Goal: Task Accomplishment & Management: Manage account settings

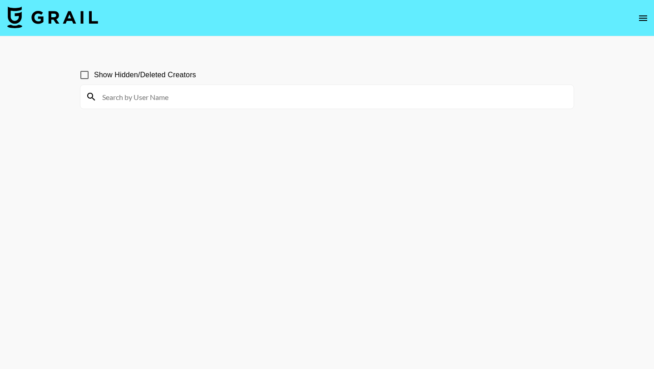
click at [647, 19] on icon "open drawer" at bounding box center [643, 18] width 11 height 11
click at [644, 18] on icon "open drawer" at bounding box center [643, 17] width 8 height 5
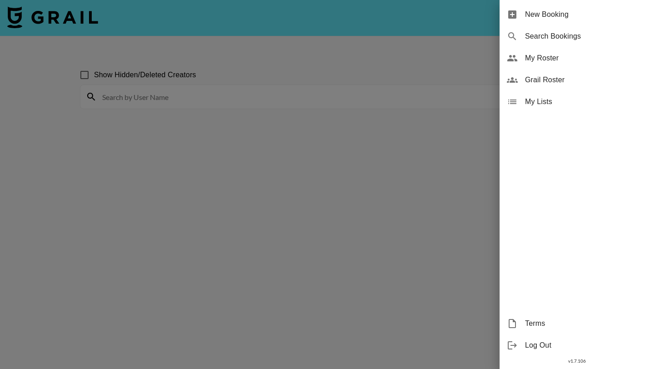
click at [544, 84] on span "Grail Roster" at bounding box center [586, 79] width 122 height 11
click at [537, 79] on span "Grail Roster" at bounding box center [586, 79] width 122 height 11
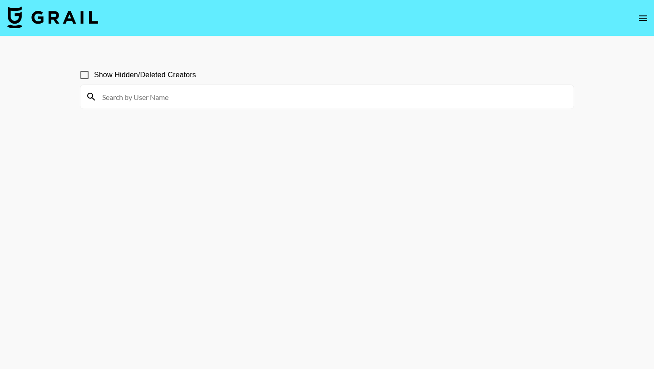
click at [641, 19] on icon "open drawer" at bounding box center [643, 18] width 11 height 11
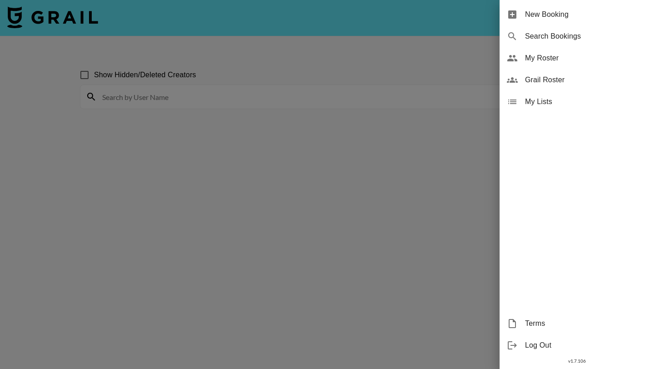
click at [551, 78] on span "Grail Roster" at bounding box center [586, 79] width 122 height 11
click at [416, 168] on div at bounding box center [327, 184] width 654 height 369
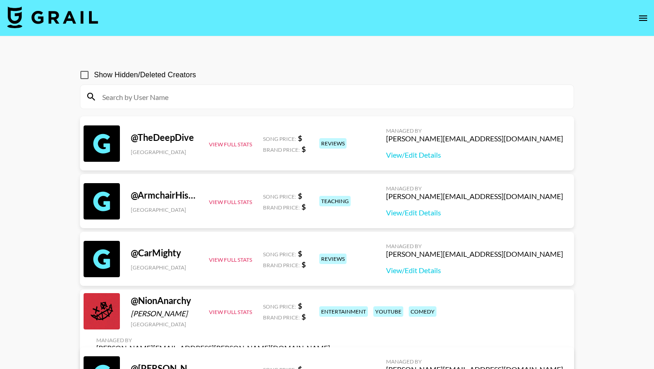
click at [159, 102] on input at bounding box center [332, 96] width 471 height 15
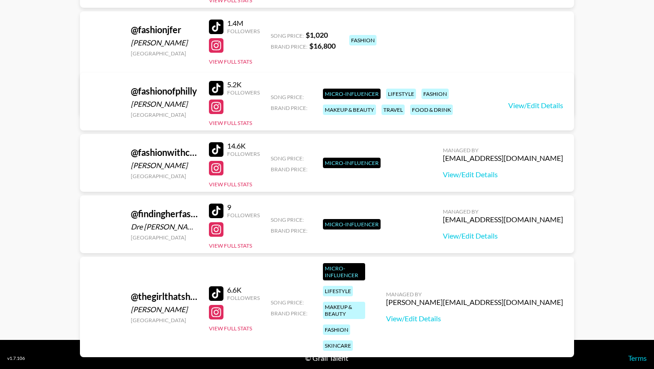
scroll to position [338, 0]
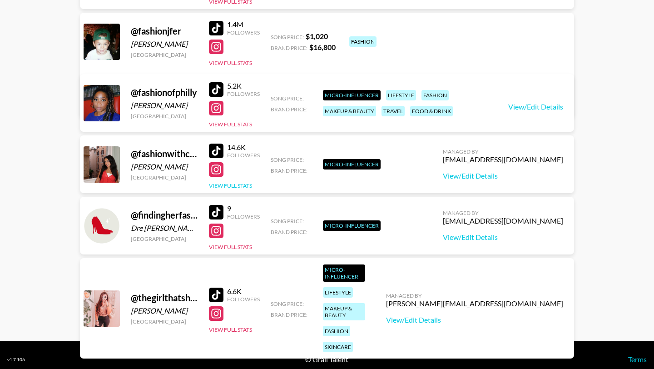
click at [246, 187] on button "View Full Stats" at bounding box center [230, 185] width 43 height 7
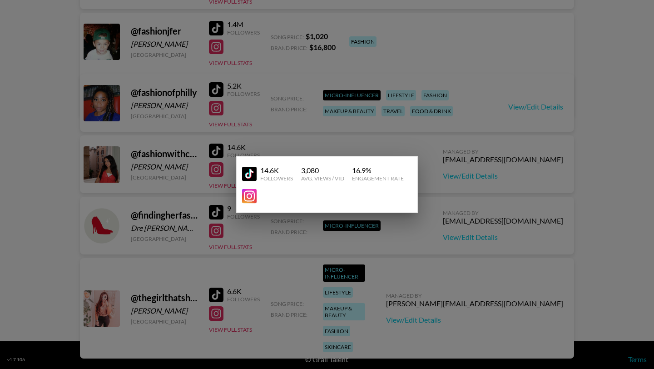
click at [344, 147] on div at bounding box center [327, 184] width 654 height 369
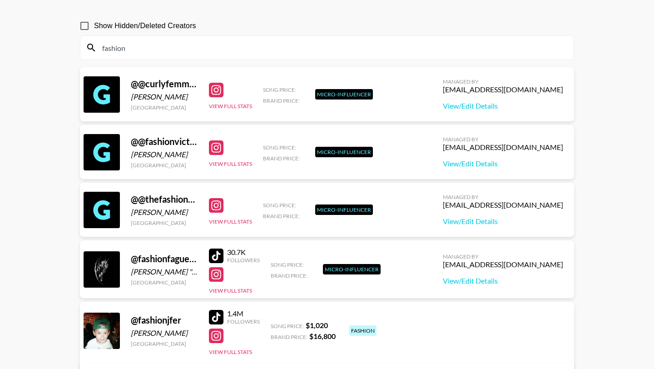
scroll to position [0, 0]
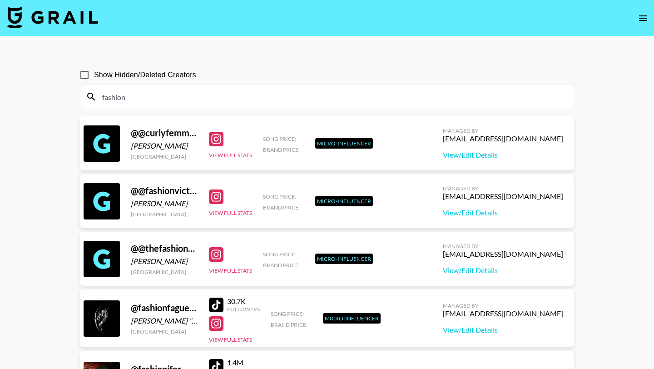
drag, startPoint x: 126, startPoint y: 99, endPoint x: 85, endPoint y: 97, distance: 41.4
click at [86, 98] on div "fashion" at bounding box center [326, 97] width 493 height 24
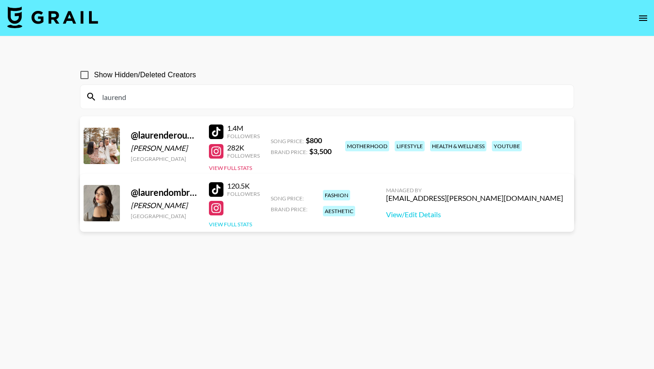
type input "laurend"
click at [242, 222] on button "View Full Stats" at bounding box center [230, 224] width 43 height 7
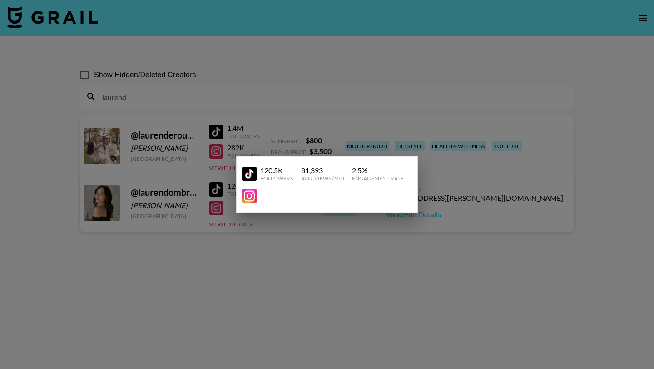
click at [367, 75] on div at bounding box center [327, 184] width 654 height 369
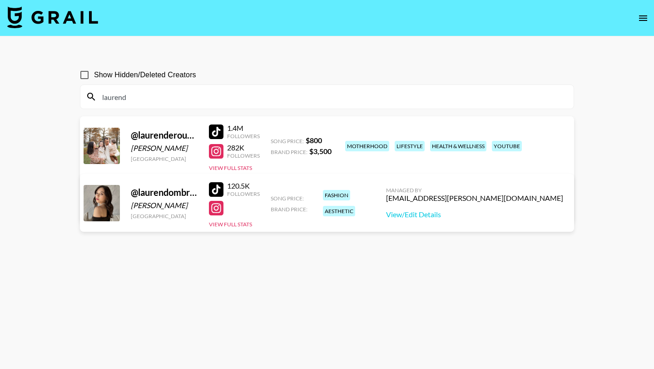
click at [643, 20] on icon "open drawer" at bounding box center [643, 17] width 8 height 5
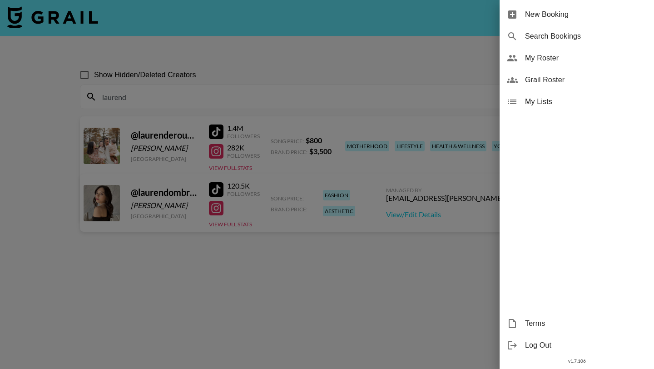
click at [574, 57] on span "My Roster" at bounding box center [586, 58] width 122 height 11
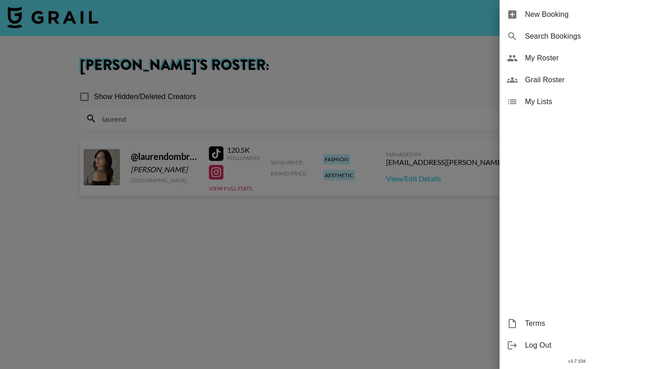
click at [465, 59] on div at bounding box center [327, 184] width 654 height 369
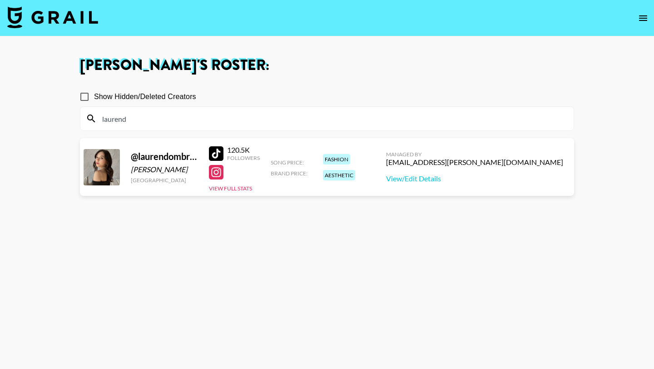
drag, startPoint x: 138, startPoint y: 118, endPoint x: 61, endPoint y: 118, distance: 76.3
click at [62, 118] on main "Allyson Spellman 's Roster: Show Hidden/Deleted Creators laurend @ laurendombro…" at bounding box center [327, 217] width 654 height 362
click at [341, 75] on div "Allyson Spellman 's Roster: Show Hidden/Deleted Creators @ laurendombrowerr Lau…" at bounding box center [327, 217] width 509 height 318
click at [646, 14] on icon "open drawer" at bounding box center [643, 18] width 11 height 11
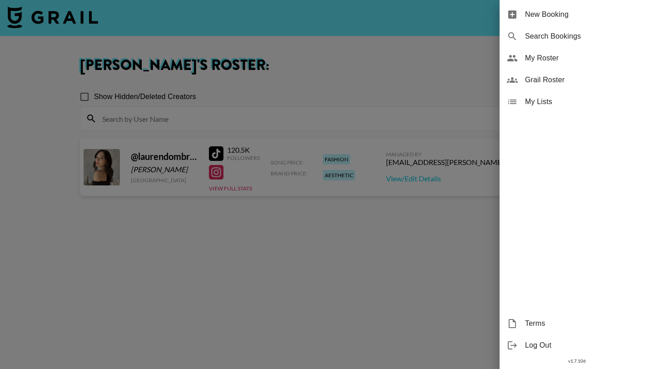
click at [555, 34] on span "Search Bookings" at bounding box center [586, 36] width 122 height 11
select select "id"
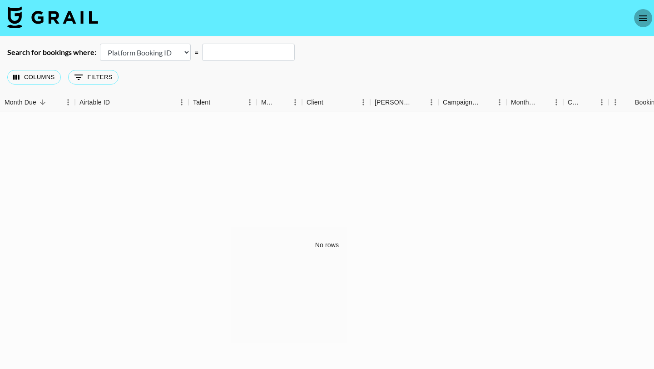
click at [641, 18] on icon "open drawer" at bounding box center [643, 17] width 8 height 5
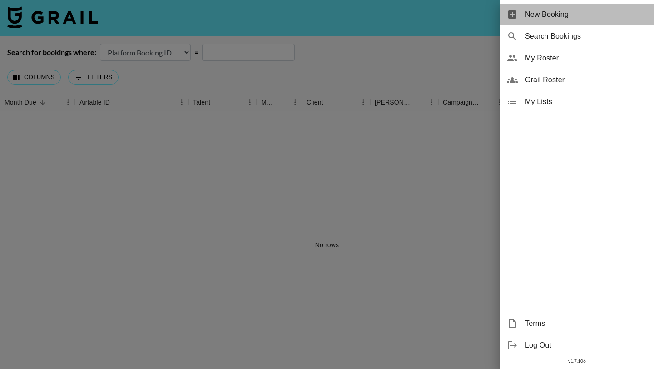
click at [571, 15] on span "New Booking" at bounding box center [586, 14] width 122 height 11
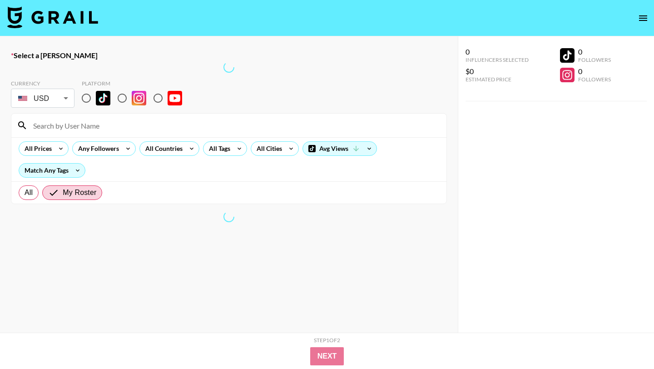
click at [74, 13] on img at bounding box center [52, 17] width 91 height 22
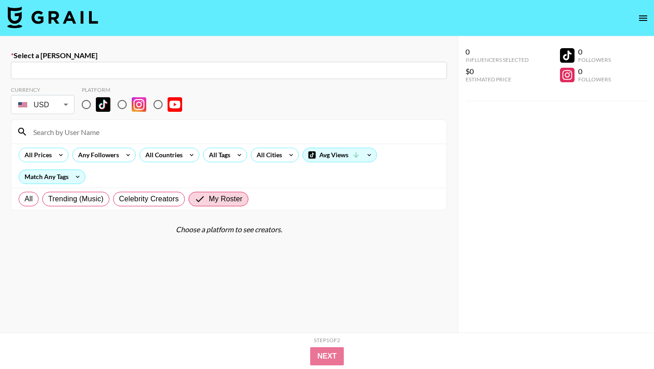
select select "id"
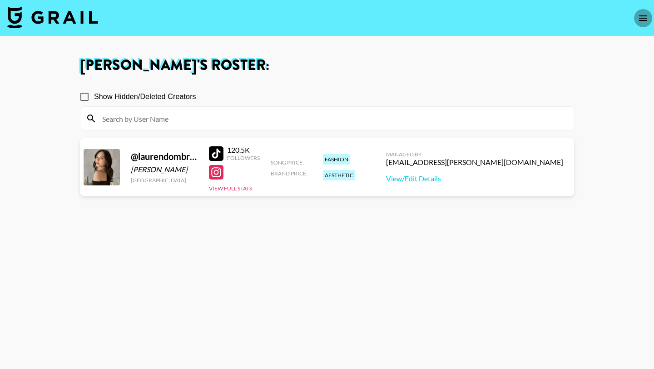
click at [643, 16] on icon "open drawer" at bounding box center [643, 17] width 8 height 5
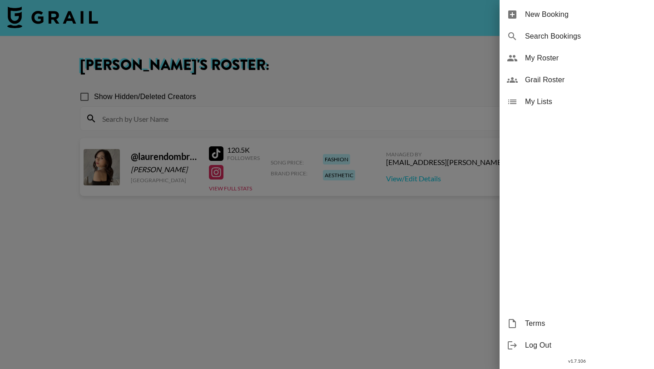
click at [555, 76] on span "Grail Roster" at bounding box center [586, 79] width 122 height 11
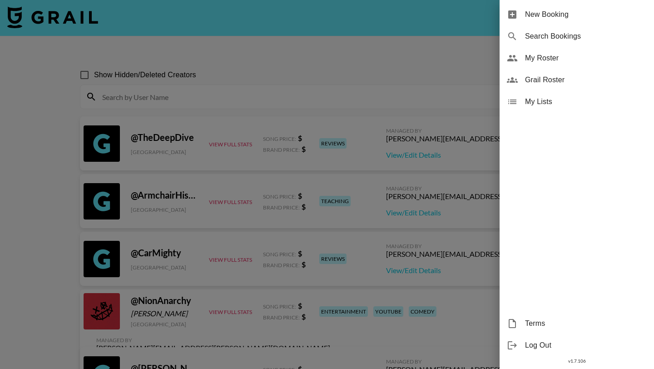
click at [297, 91] on div at bounding box center [327, 184] width 654 height 369
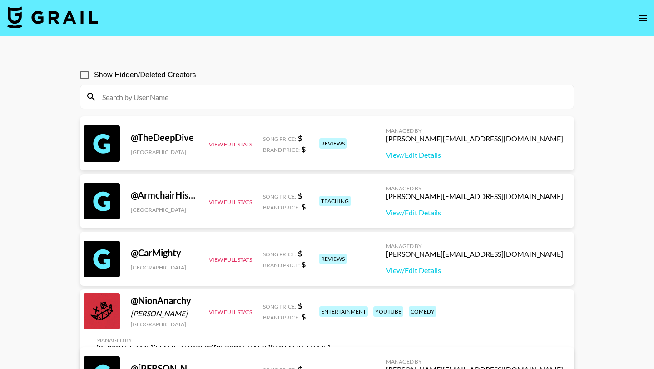
click at [218, 102] on input at bounding box center [332, 96] width 471 height 15
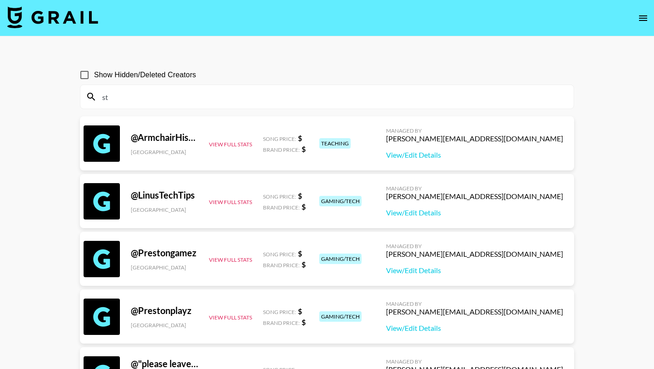
type input "s"
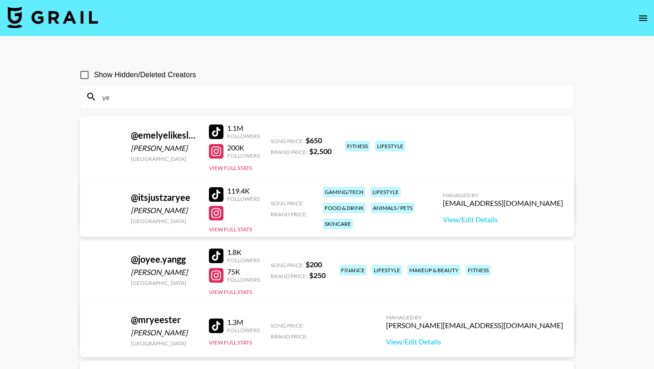
type input "y"
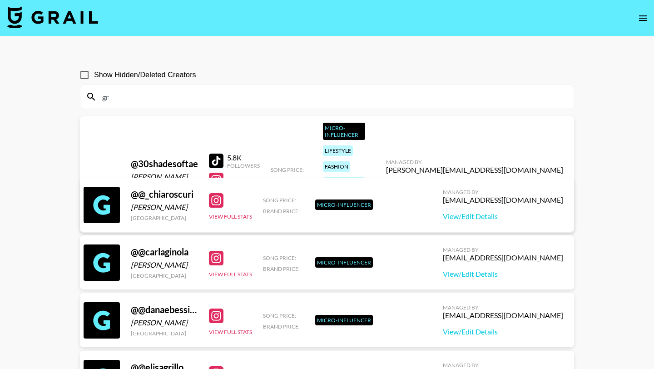
type input "g"
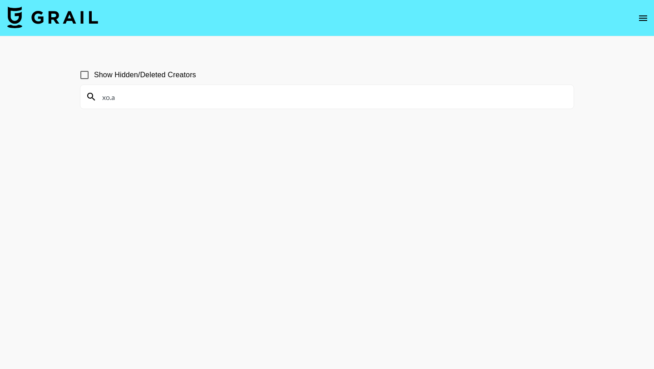
drag, startPoint x: 141, startPoint y: 94, endPoint x: 51, endPoint y: 95, distance: 89.9
click at [51, 95] on main "Show Hidden/Deleted Creators xo.a" at bounding box center [327, 206] width 654 height 340
type input "micky"
drag, startPoint x: 128, startPoint y: 97, endPoint x: 79, endPoint y: 93, distance: 49.7
click at [79, 95] on div "Show Hidden/Deleted Creators micky" at bounding box center [327, 206] width 509 height 296
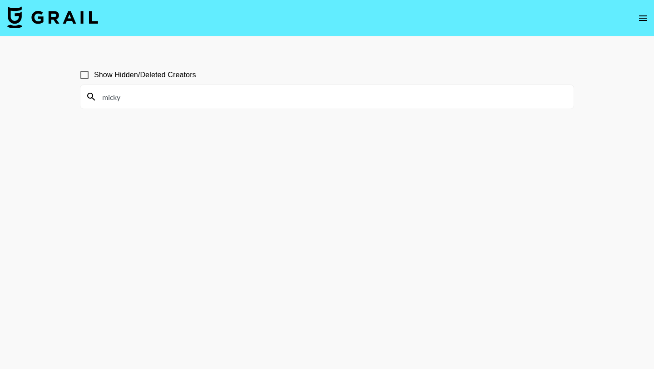
click at [83, 78] on input "Show Hidden/Deleted Creators" at bounding box center [84, 74] width 19 height 19
checkbox input "true"
drag, startPoint x: 126, startPoint y: 96, endPoint x: 94, endPoint y: 96, distance: 32.2
click at [94, 96] on div "micky" at bounding box center [326, 97] width 493 height 24
drag, startPoint x: 143, startPoint y: 100, endPoint x: 99, endPoint y: 97, distance: 44.2
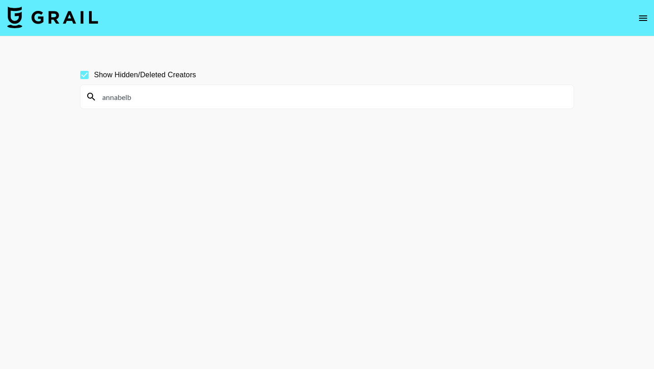
click at [99, 97] on input "annabelb" at bounding box center [332, 96] width 471 height 15
type input "lexee"
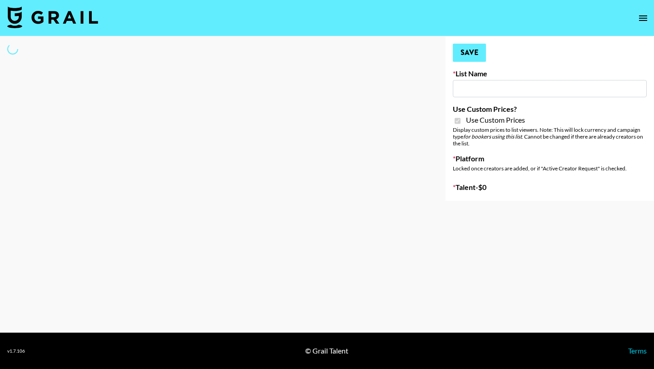
type input "Halovida ([DATE])"
checkbox input "true"
select select "Brand"
